Goal: Transaction & Acquisition: Purchase product/service

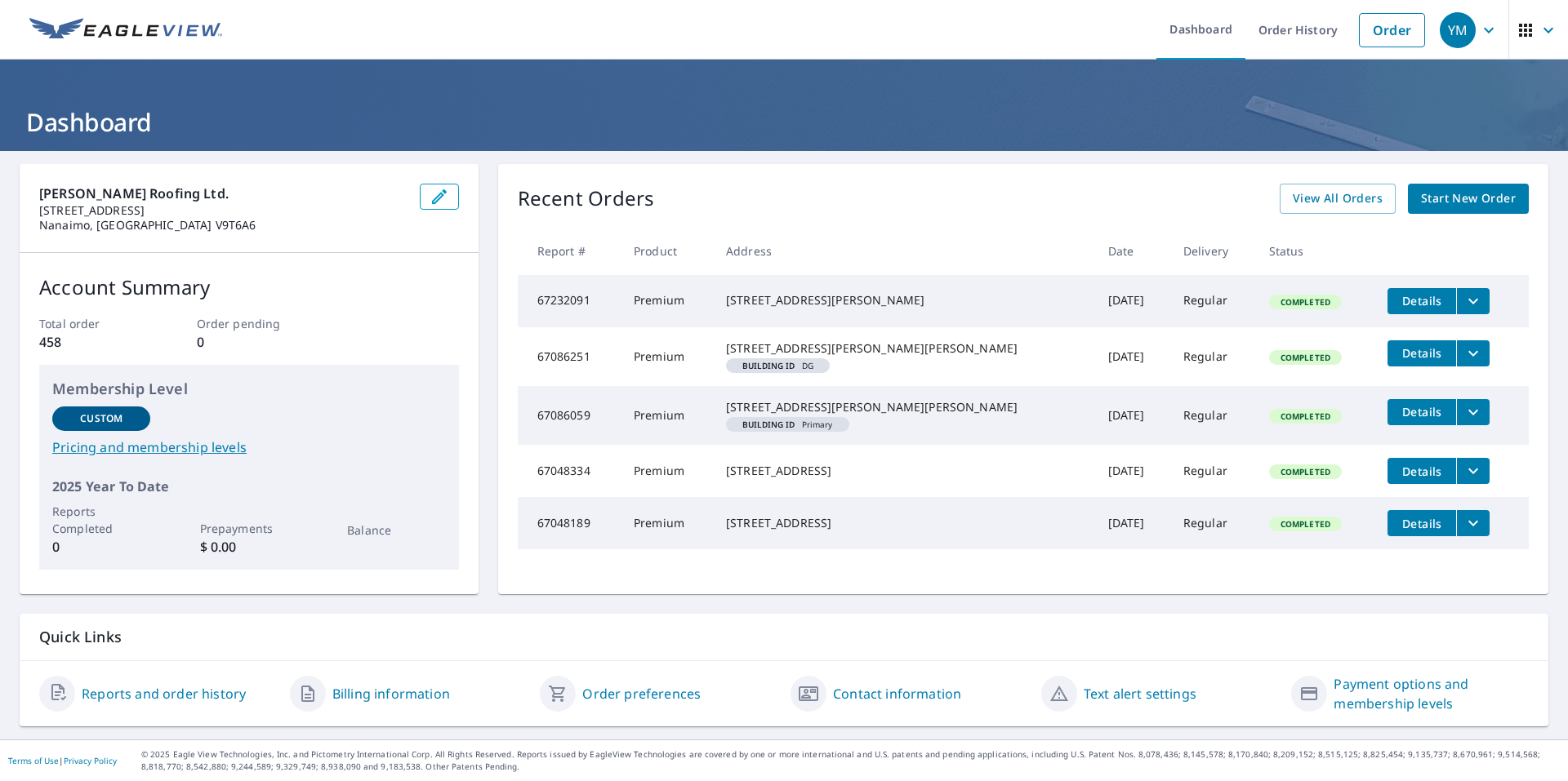
click at [1449, 192] on span "Start New Order" at bounding box center [1468, 199] width 95 height 20
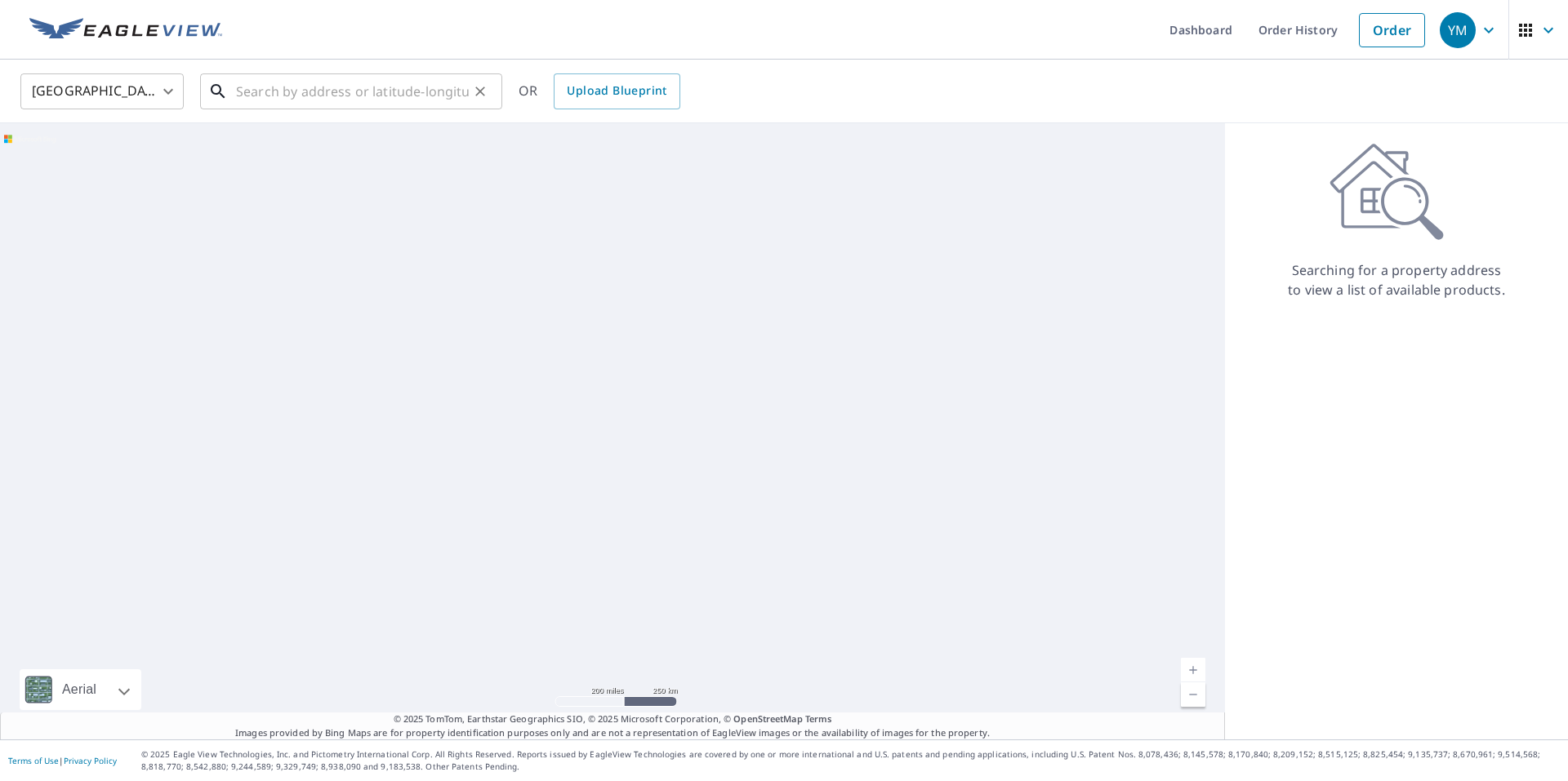
click at [366, 87] on input "text" at bounding box center [352, 92] width 233 height 46
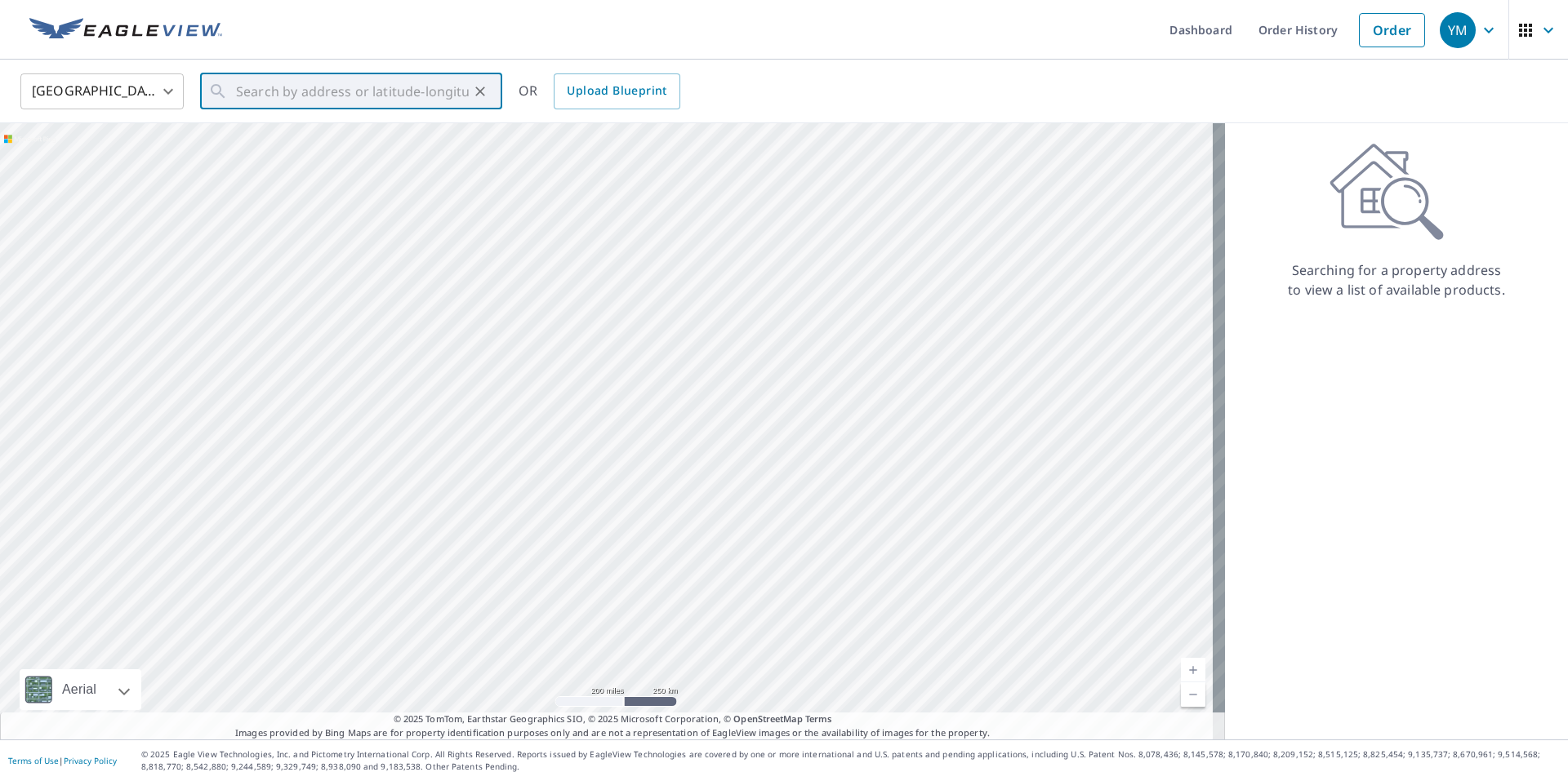
click at [166, 86] on body "YM YM Dashboard Order History Order YM United States US ​ ​ OR Upload Blueprint…" at bounding box center [784, 390] width 1568 height 781
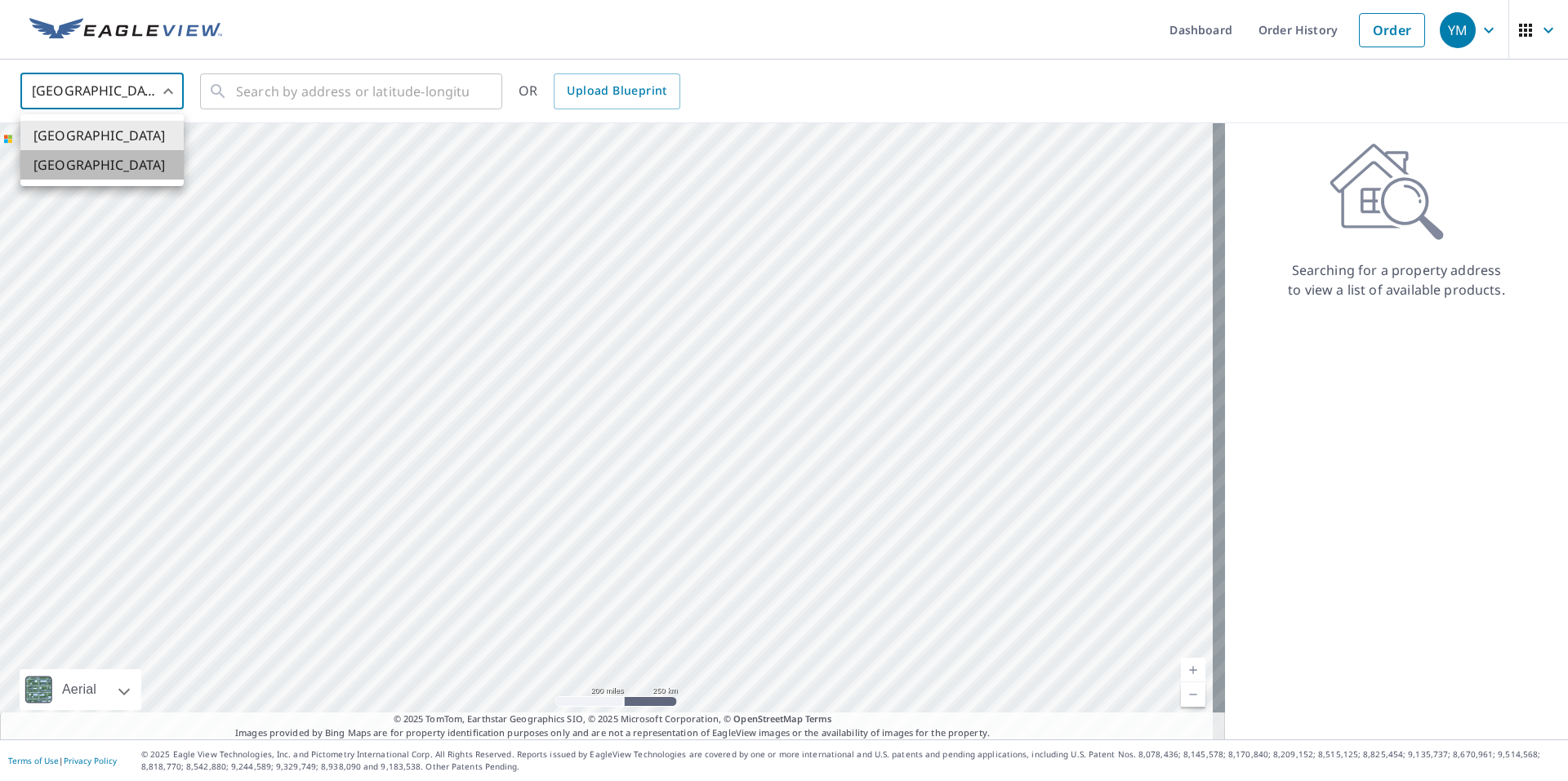
click at [68, 171] on li "[GEOGRAPHIC_DATA]" at bounding box center [102, 165] width 163 height 30
type input "CA"
click at [362, 107] on input "text" at bounding box center [352, 92] width 233 height 46
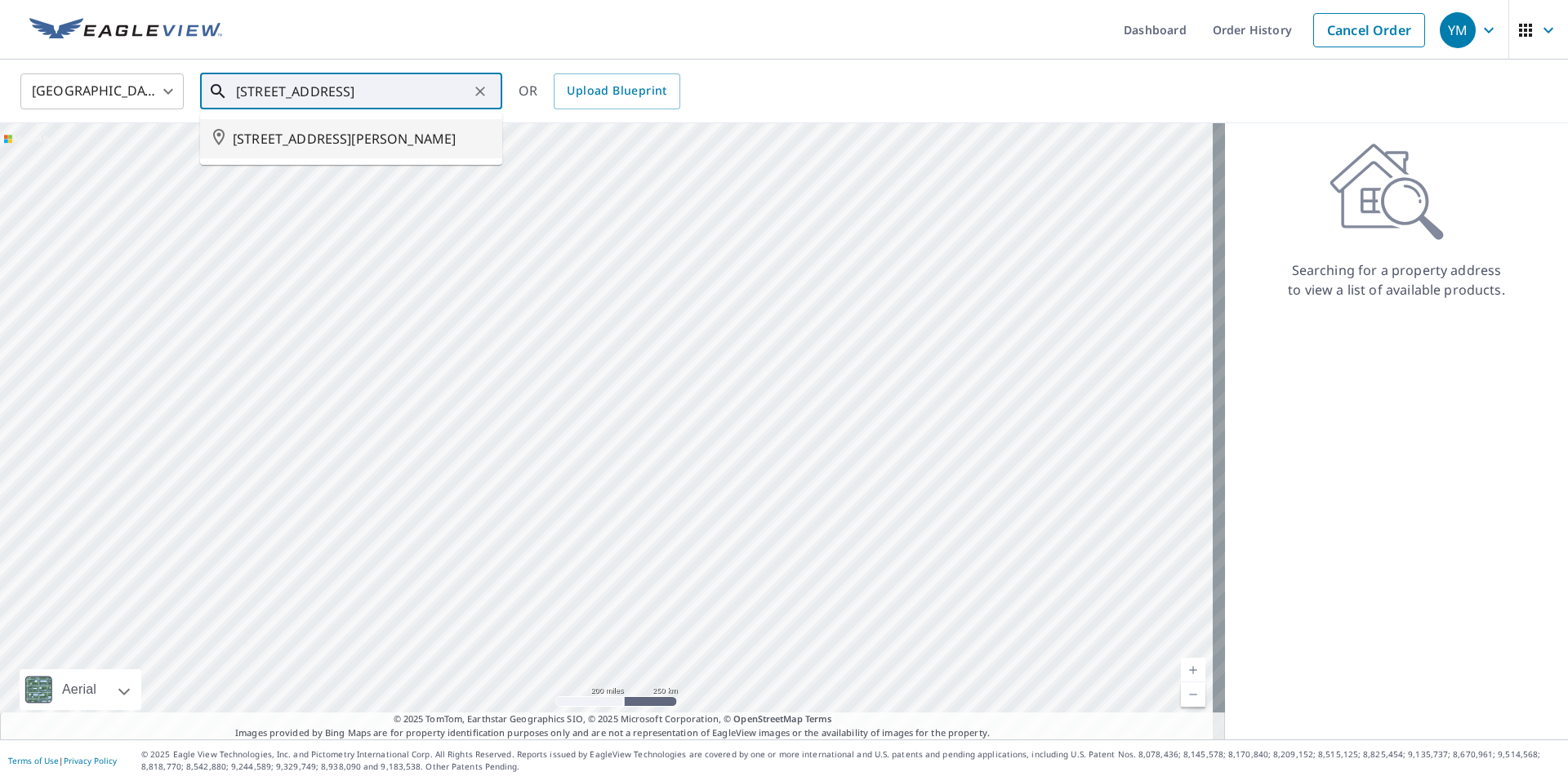
click at [334, 147] on span "[STREET_ADDRESS][PERSON_NAME]" at bounding box center [361, 138] width 256 height 20
type input "[STREET_ADDRESS][PERSON_NAME]"
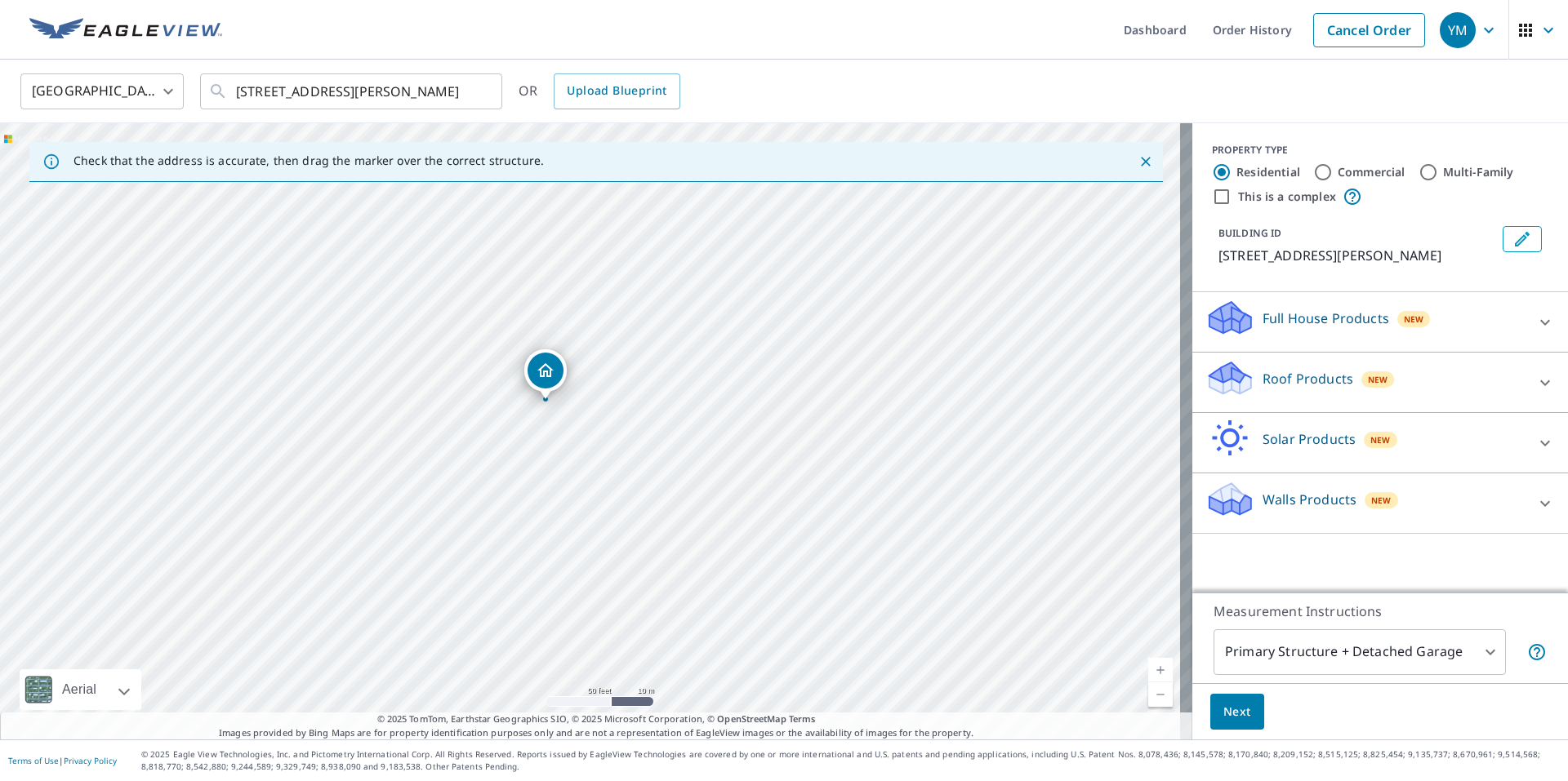
click at [1282, 406] on div "Roof Products New" at bounding box center [1365, 382] width 320 height 47
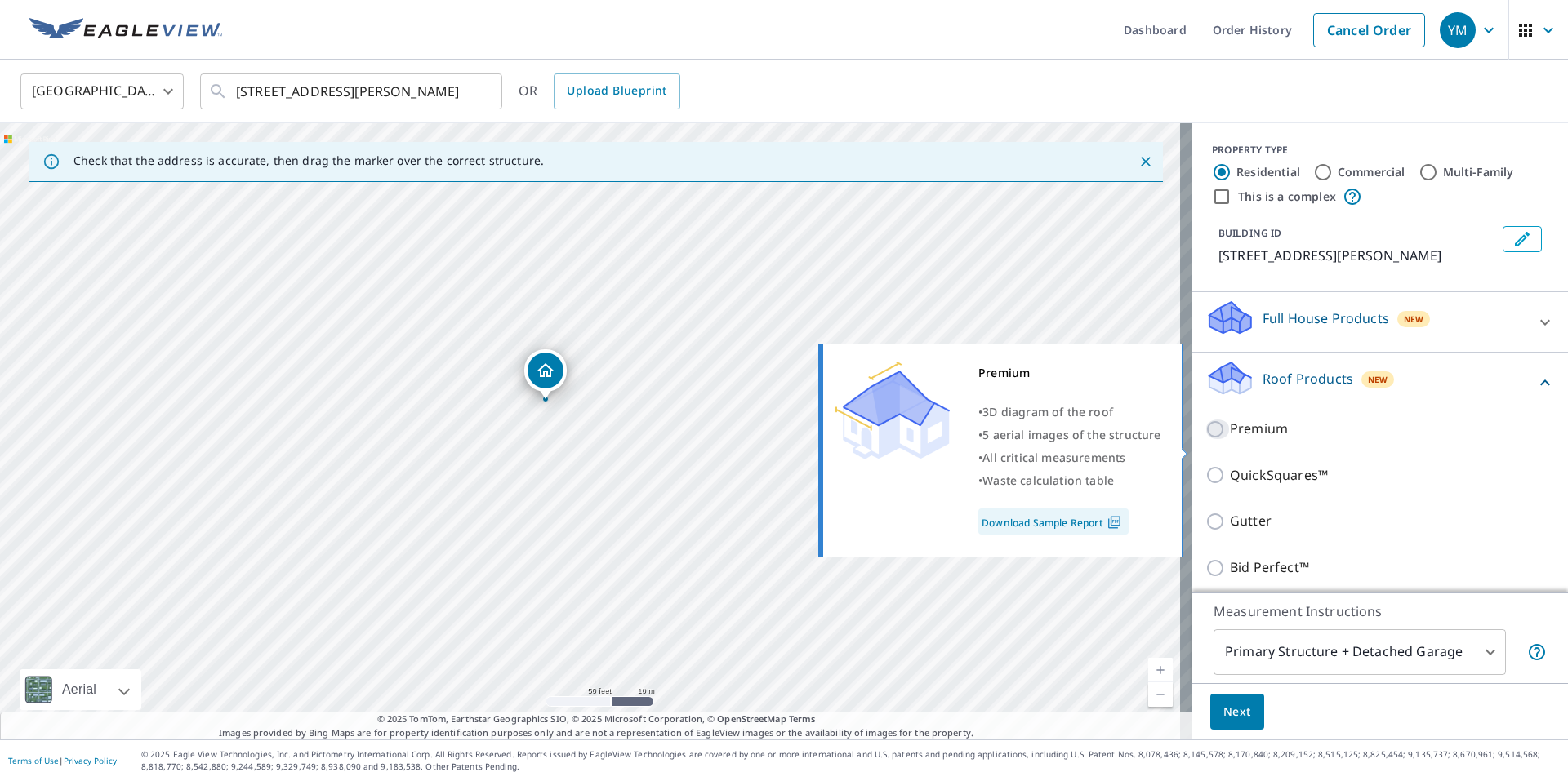
click at [1206, 439] on input "Premium" at bounding box center [1217, 429] width 25 height 20
checkbox input "true"
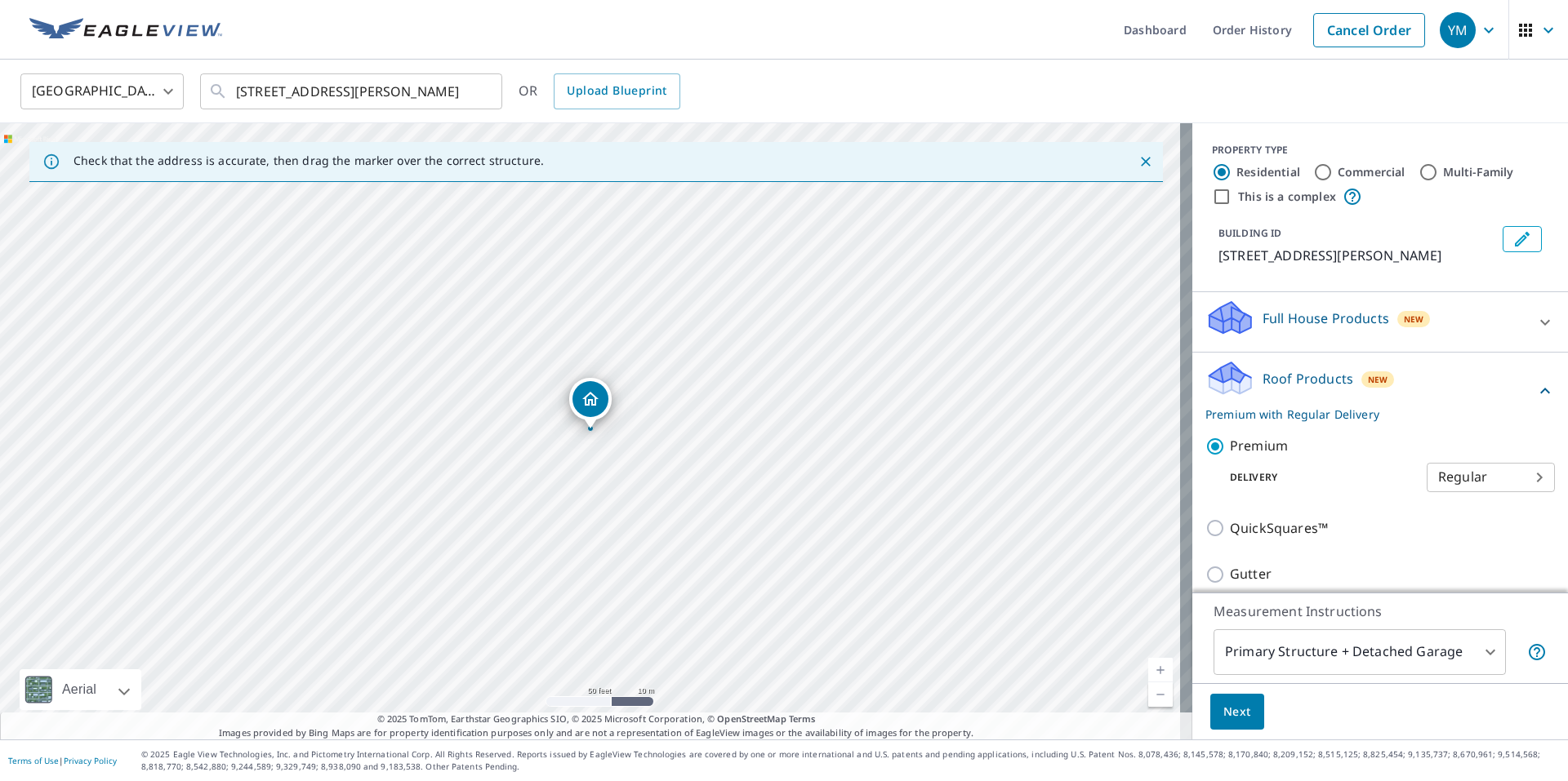
click at [1313, 168] on input "Commercial" at bounding box center [1323, 171] width 20 height 20
radio input "true"
type input "4"
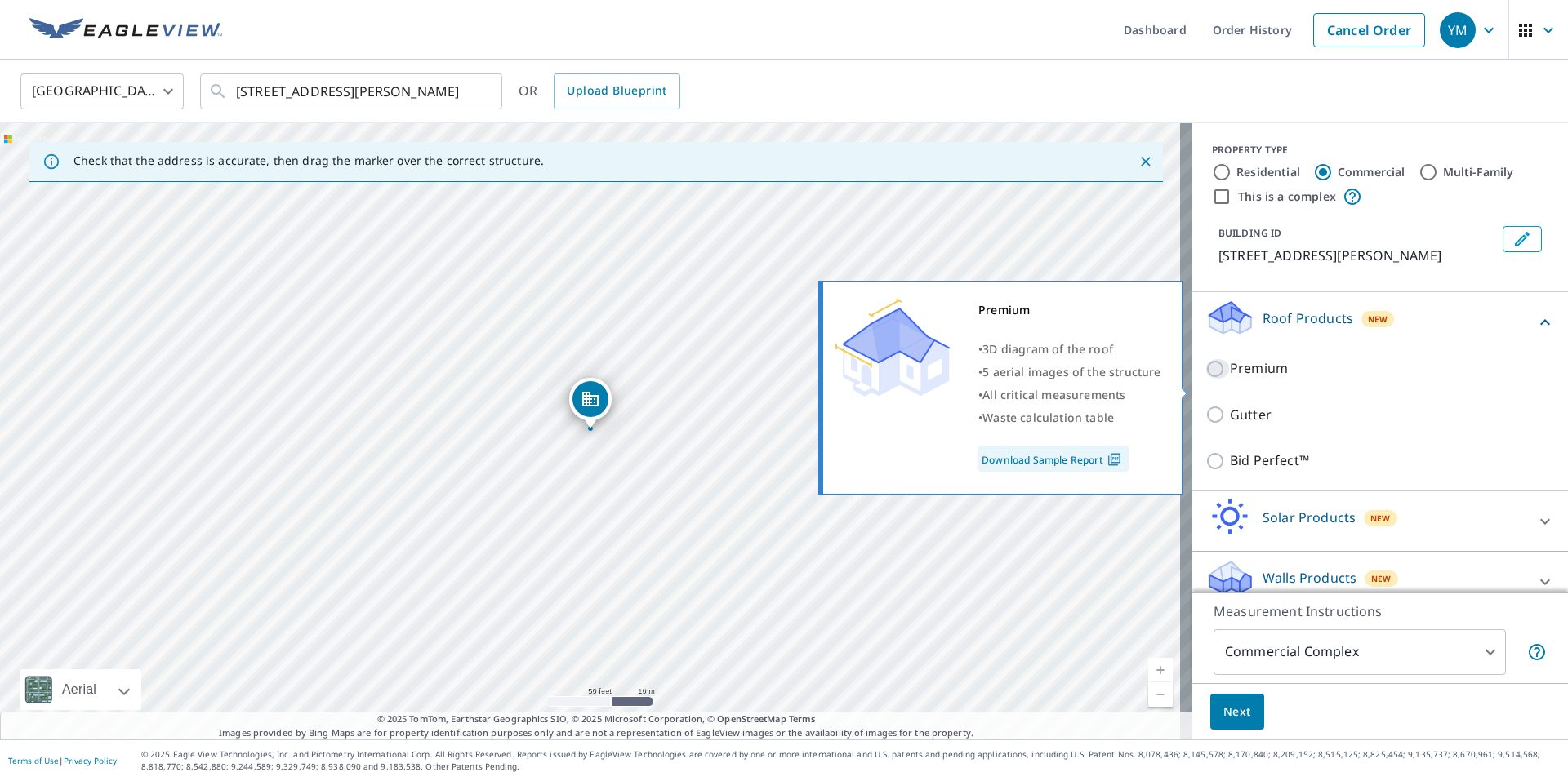
click at [1206, 379] on input "Premium" at bounding box center [1217, 368] width 25 height 20
checkbox input "true"
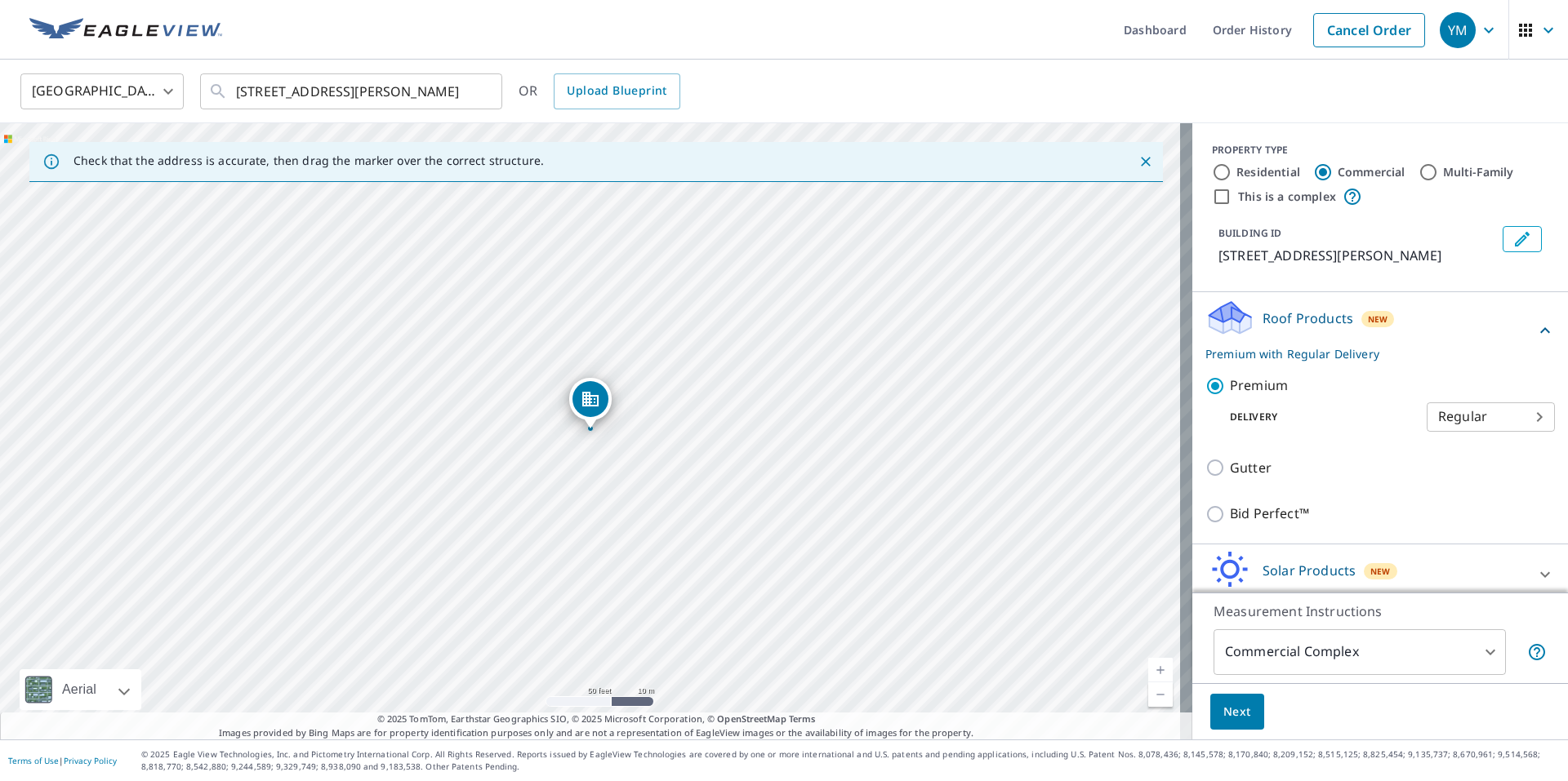
click at [1484, 660] on body "YM YM Dashboard Order History Cancel Order YM [GEOGRAPHIC_DATA] CA ​ [STREET_AD…" at bounding box center [784, 390] width 1568 height 781
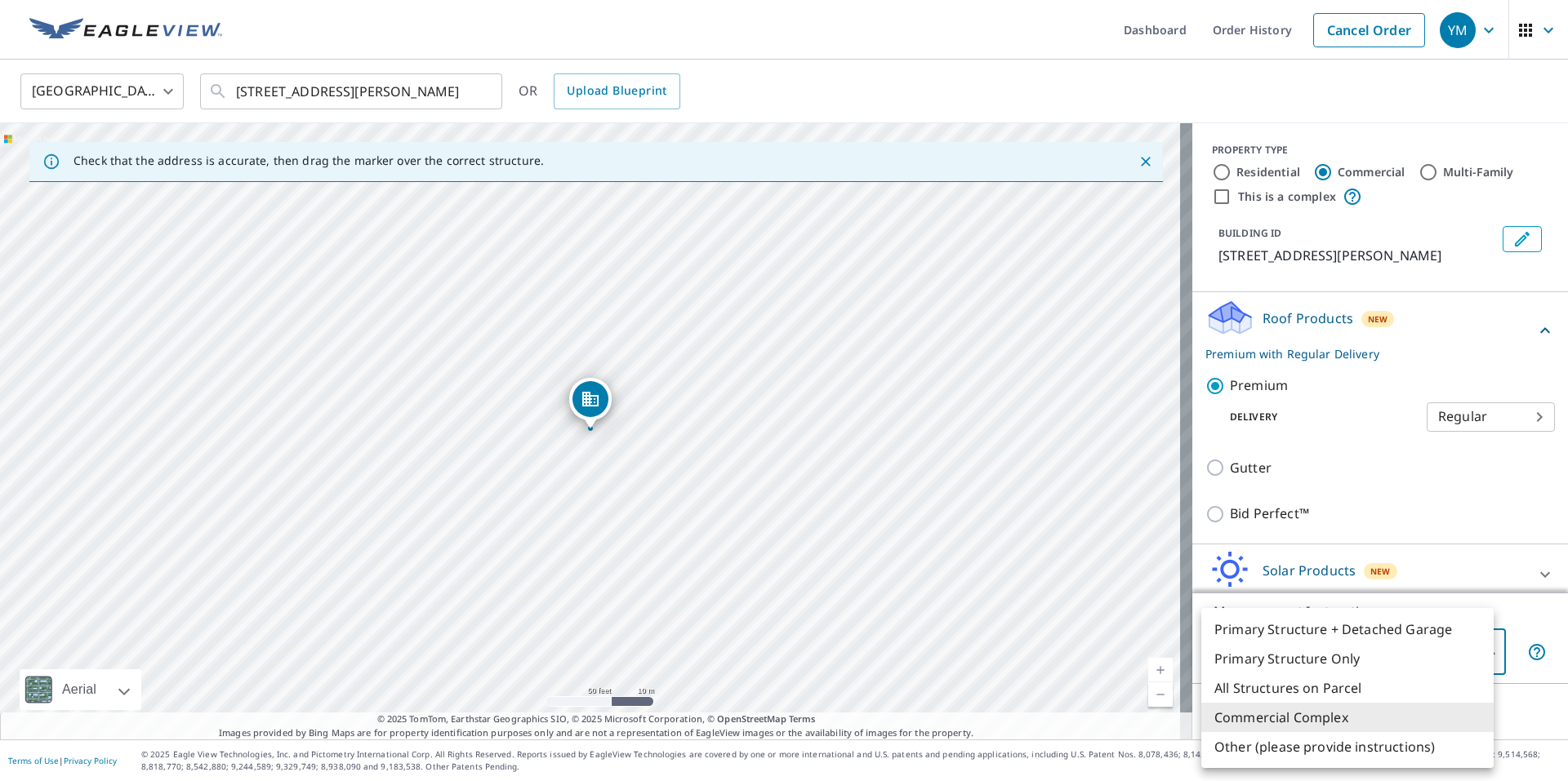
click at [1252, 719] on li "Commercial Complex" at bounding box center [1347, 717] width 292 height 30
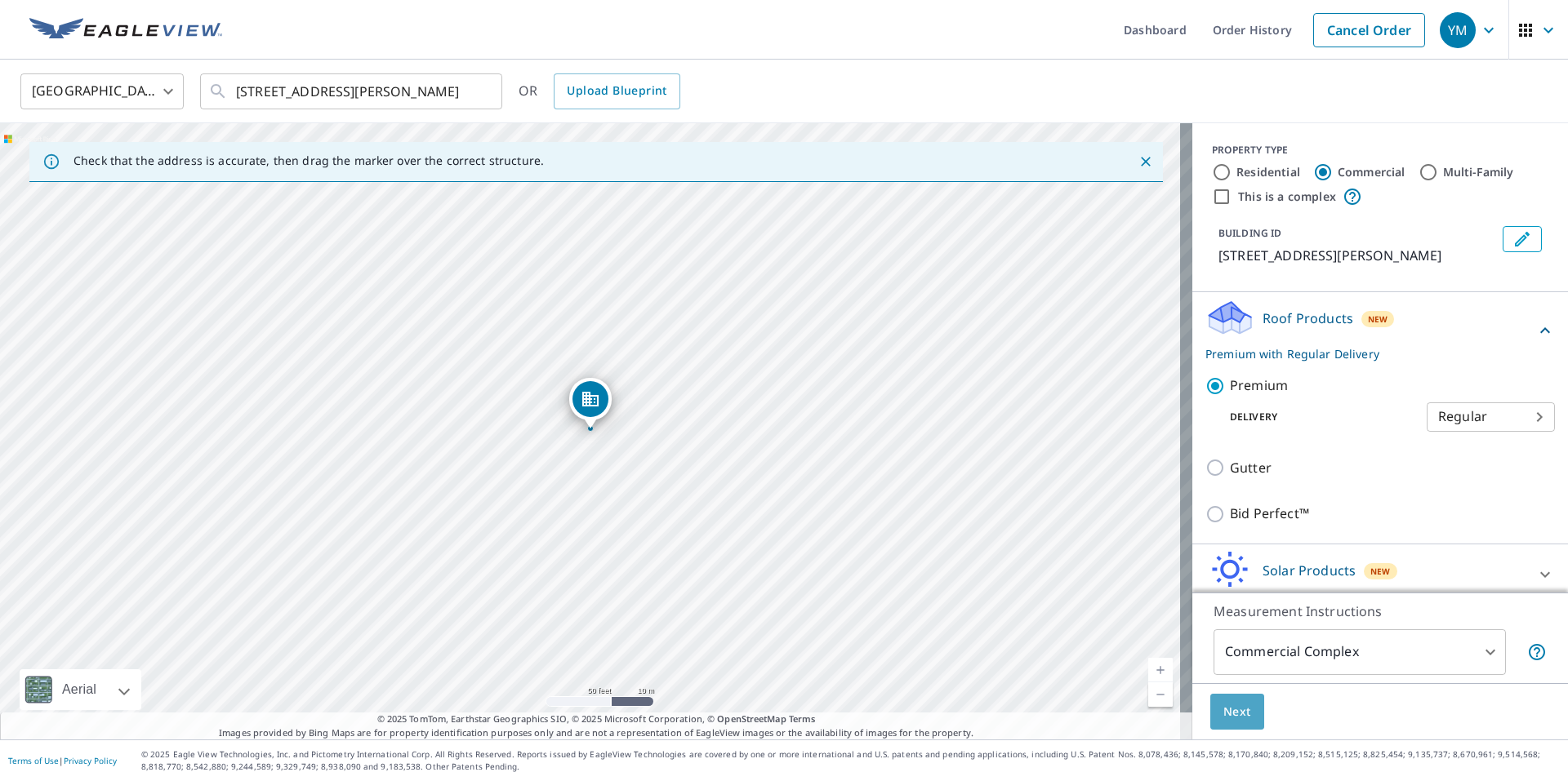
click at [1229, 712] on span "Next" at bounding box center [1237, 712] width 28 height 20
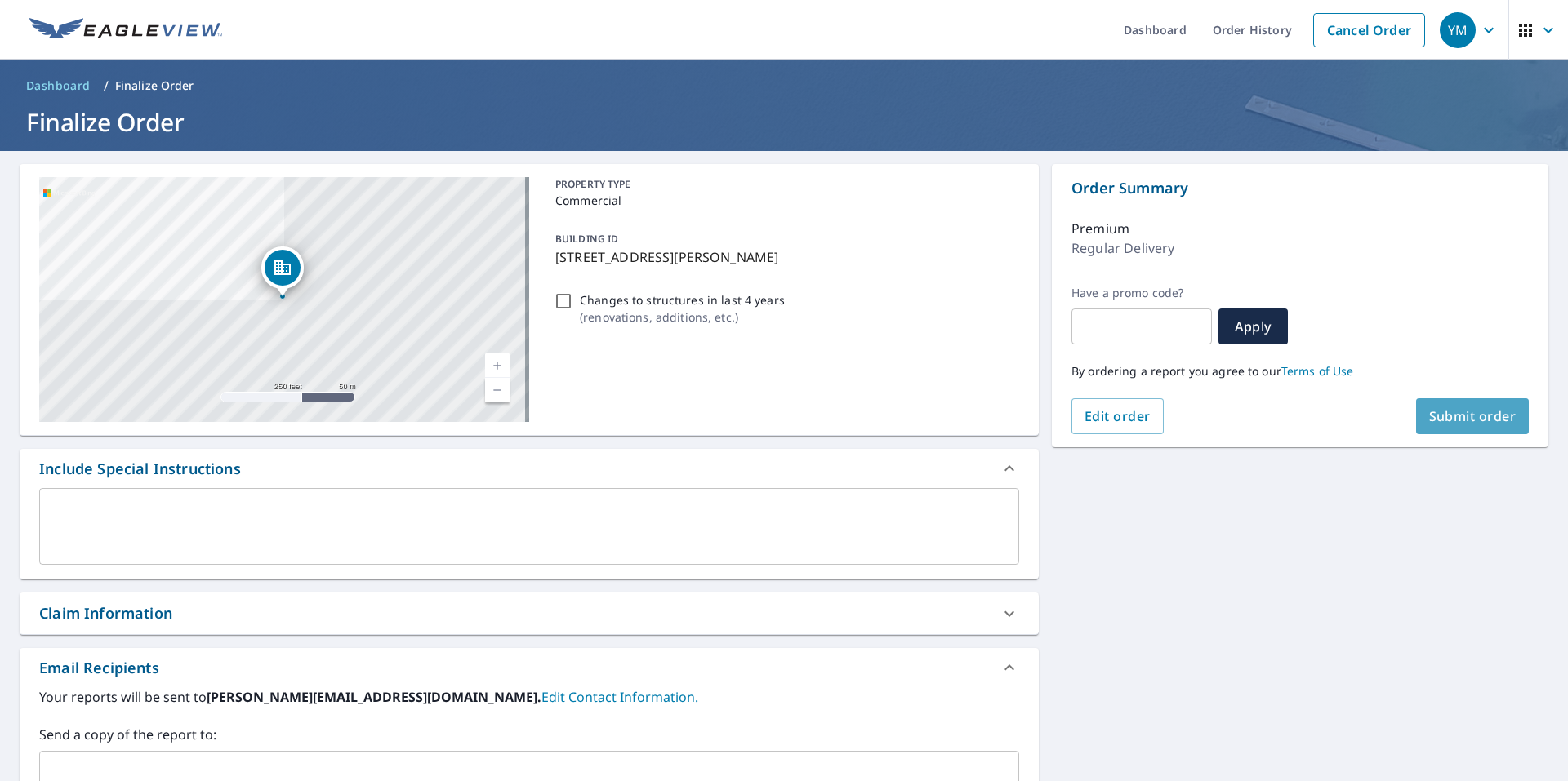
click at [1481, 410] on span "Submit order" at bounding box center [1472, 416] width 87 height 18
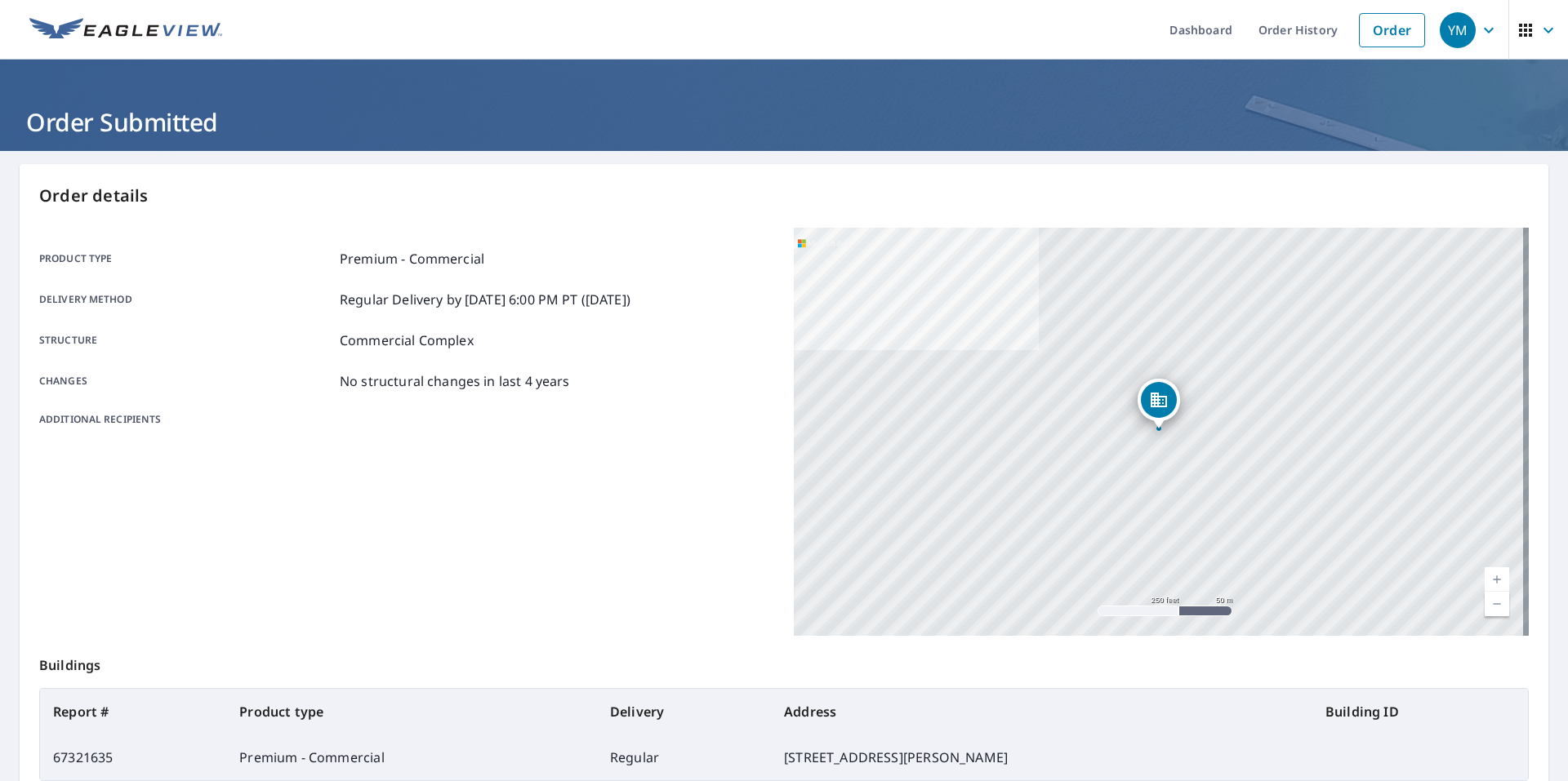
click at [1479, 28] on icon "button" at bounding box center [1488, 30] width 20 height 20
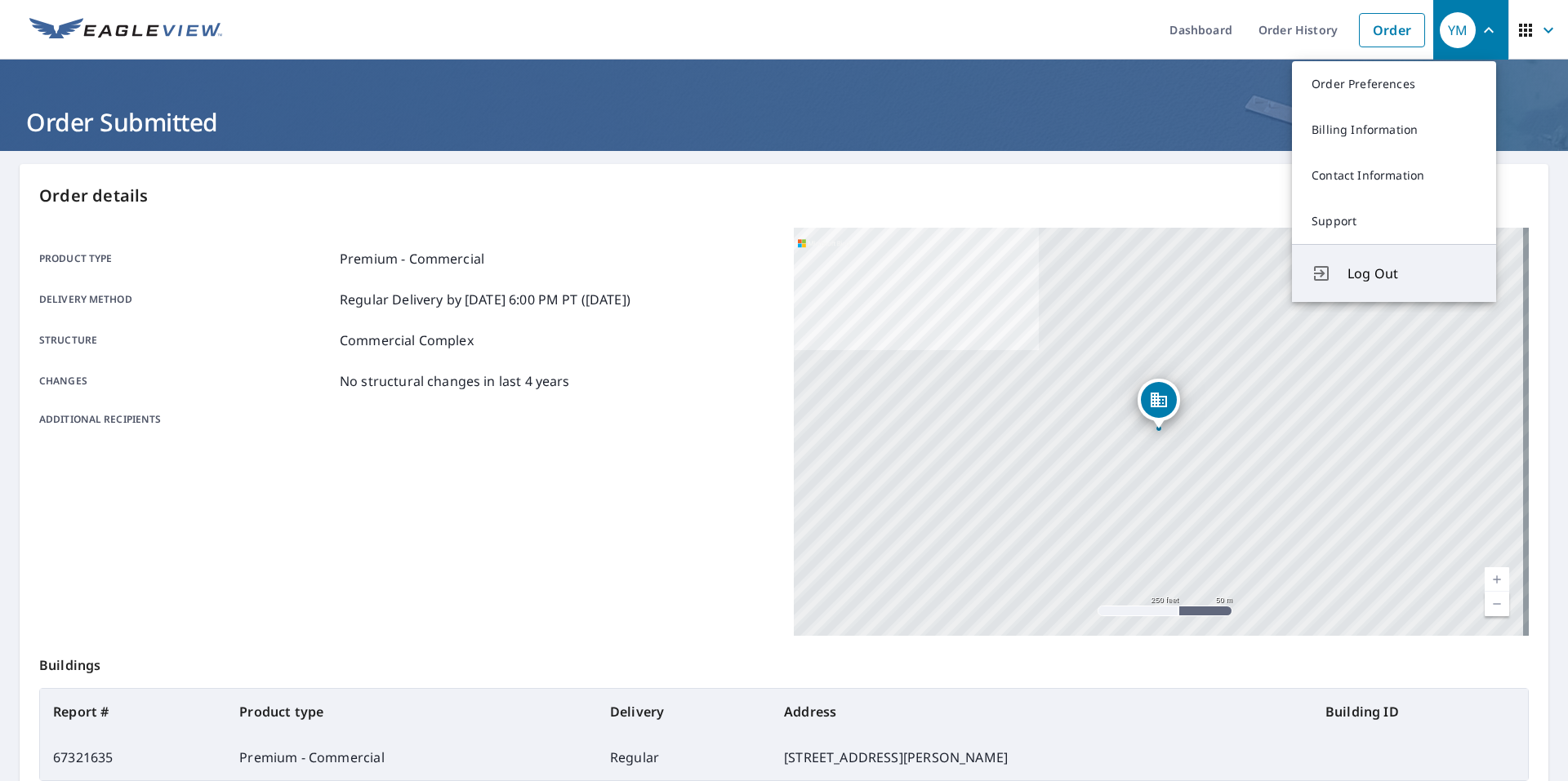
click at [1367, 281] on span "Log Out" at bounding box center [1412, 273] width 129 height 20
